Goal: Task Accomplishment & Management: Manage account settings

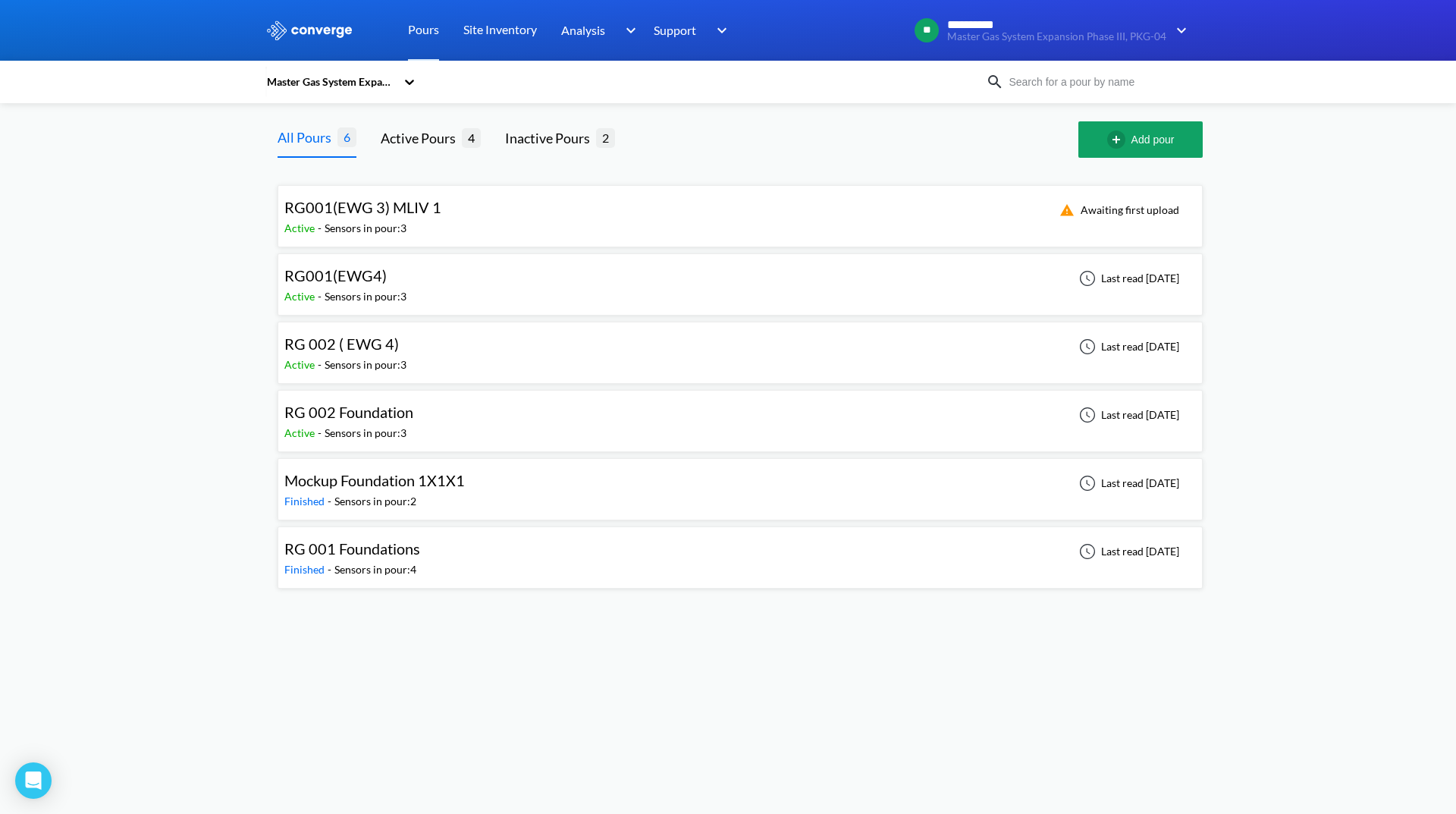
click at [634, 274] on div "RG001(EWG4) Active - Sensors in pour: 3 Last read [DATE]" at bounding box center [740, 284] width 912 height 49
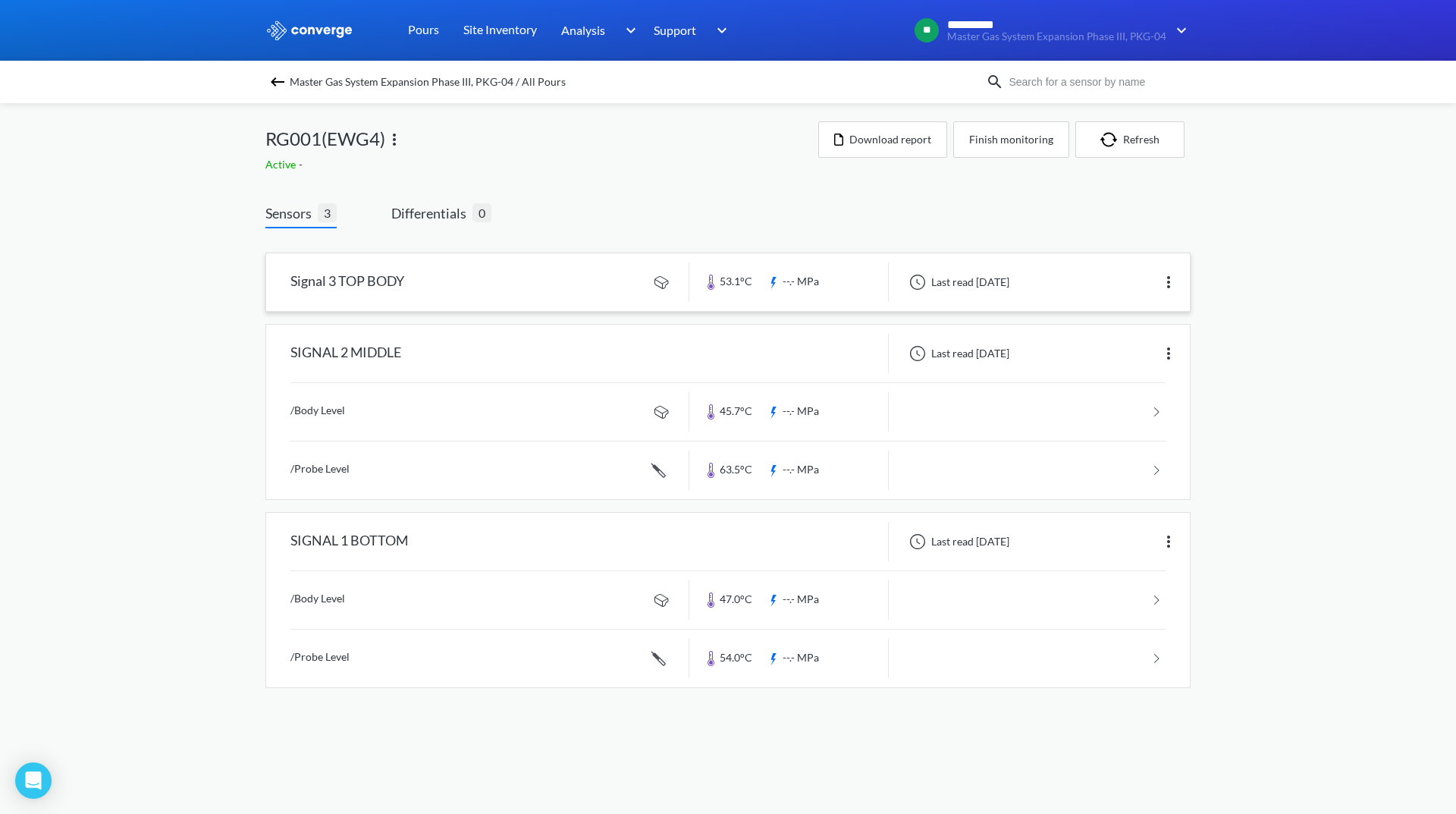
click at [1171, 276] on img at bounding box center [1168, 282] width 18 height 18
click at [1133, 281] on div "Edit" at bounding box center [1129, 282] width 97 height 28
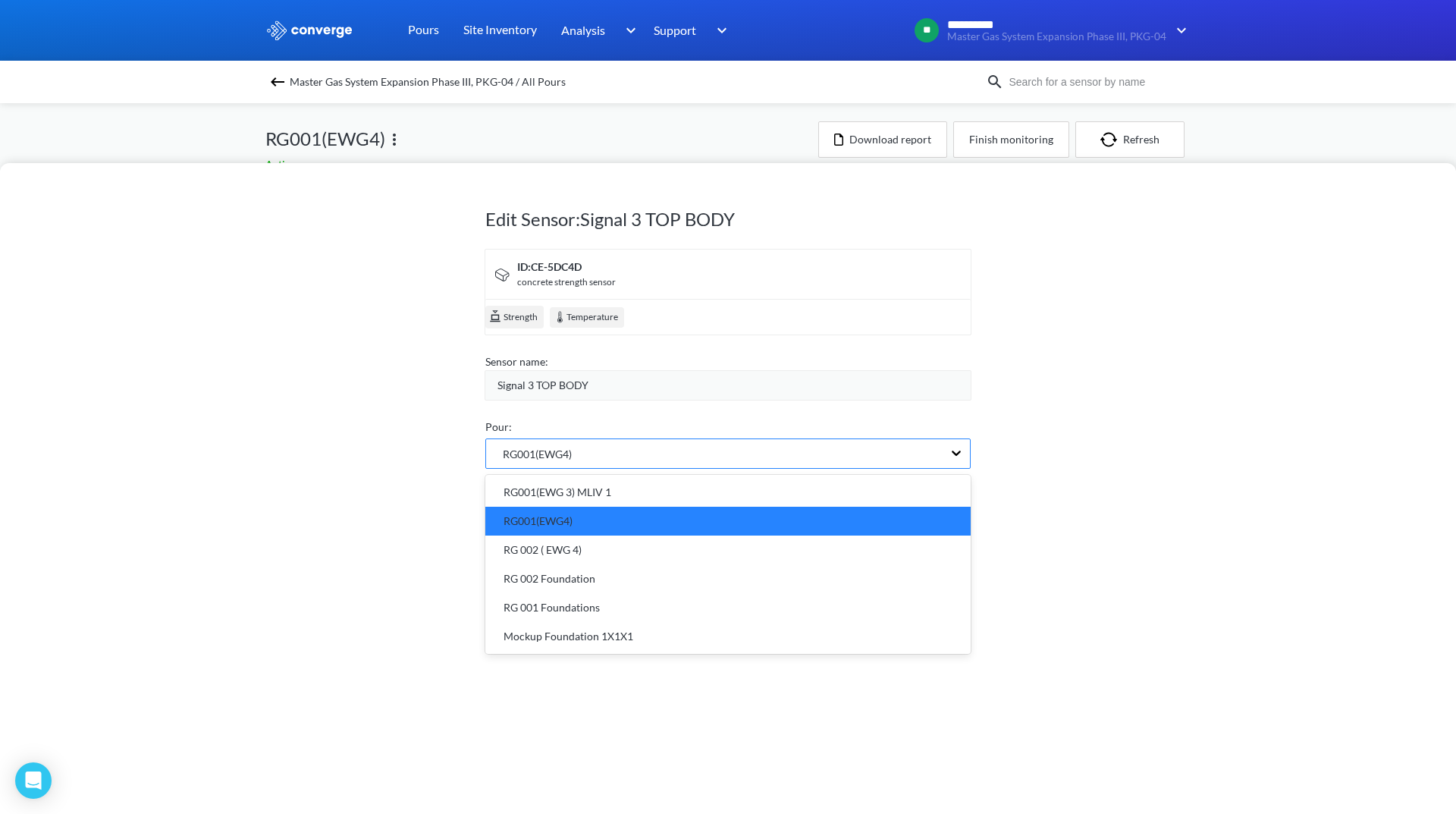
click at [925, 447] on div "RG001(EWG4)" at bounding box center [713, 454] width 456 height 28
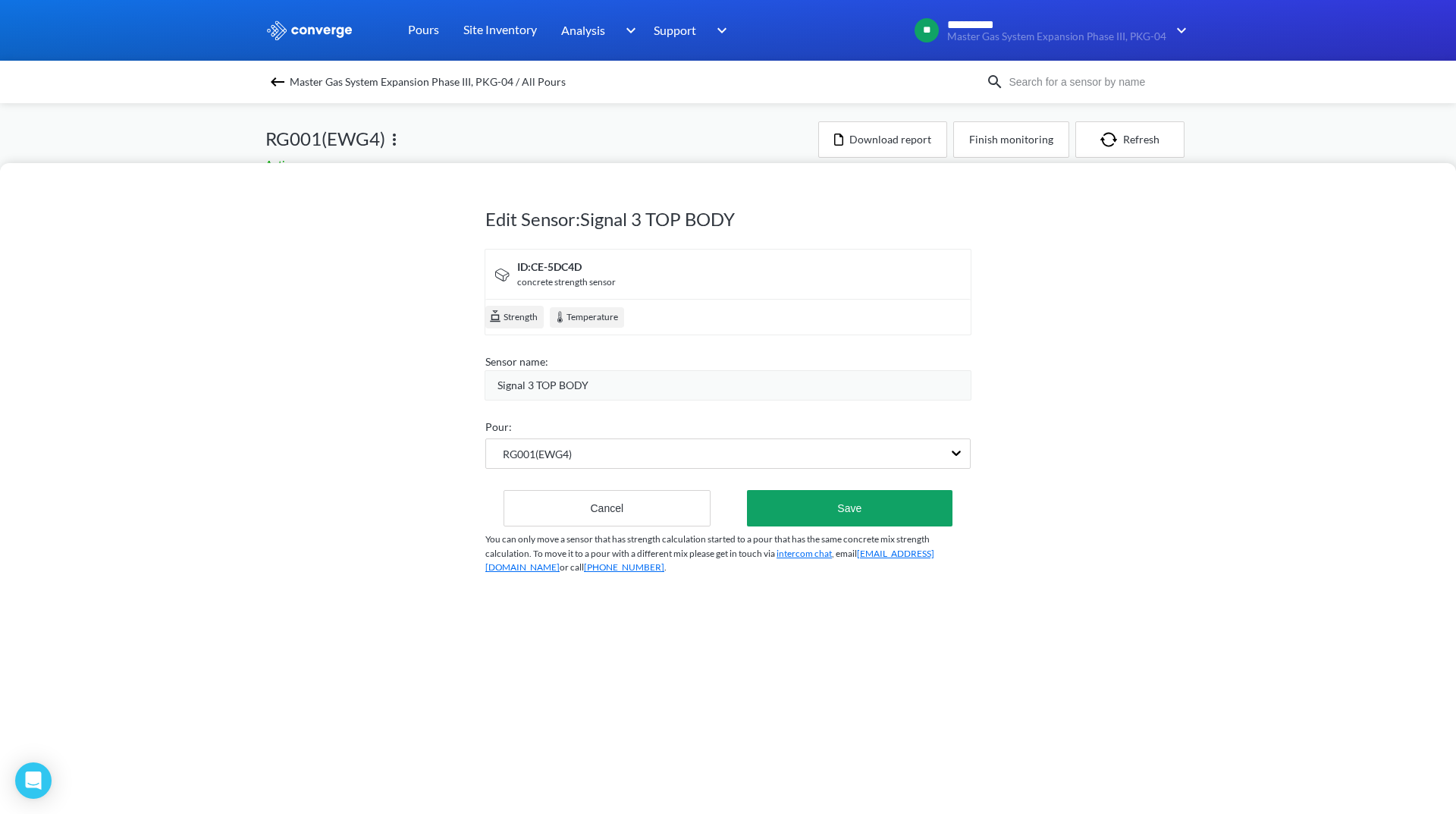
click at [842, 399] on div "Signal 3 TOP BODY" at bounding box center [728, 385] width 487 height 30
click at [839, 388] on div "Signal 3 TOP BODY" at bounding box center [734, 385] width 473 height 17
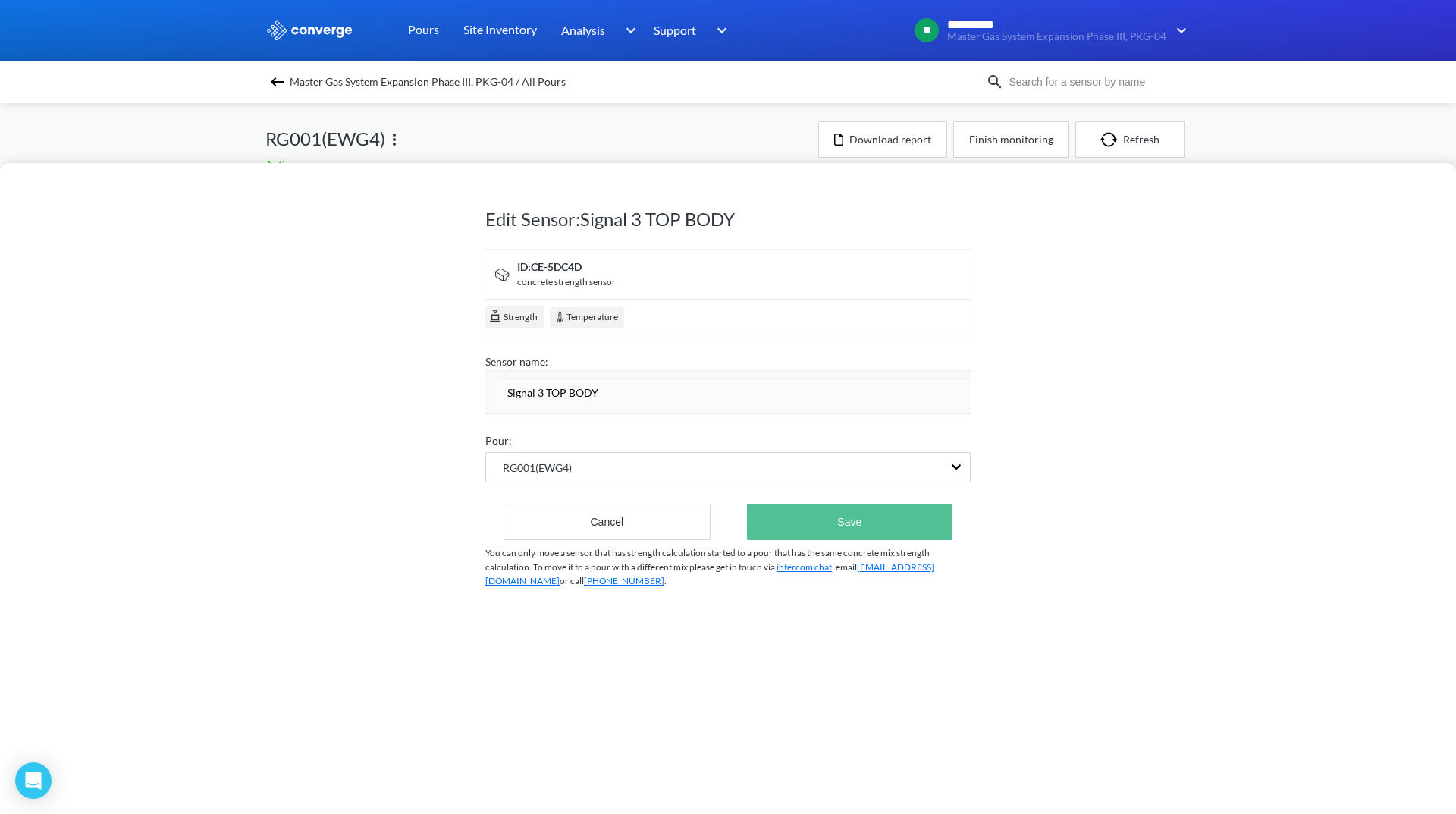
click at [884, 510] on button "Save" at bounding box center [849, 521] width 205 height 36
